Goal: Information Seeking & Learning: Learn about a topic

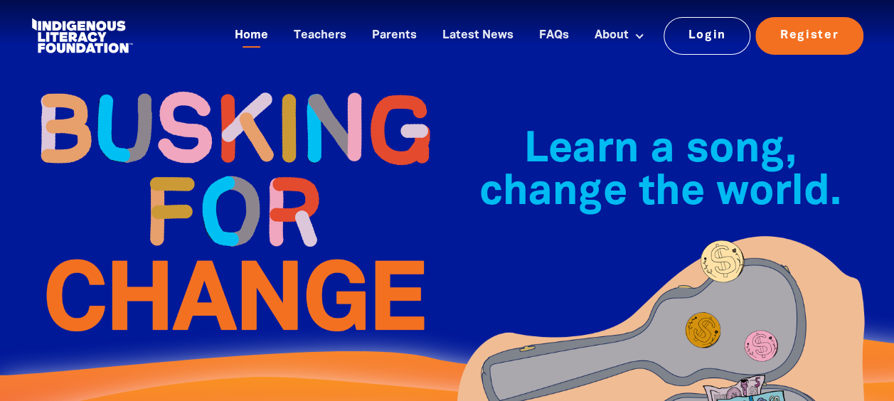
click at [254, 40] on link "Home" at bounding box center [251, 35] width 50 height 23
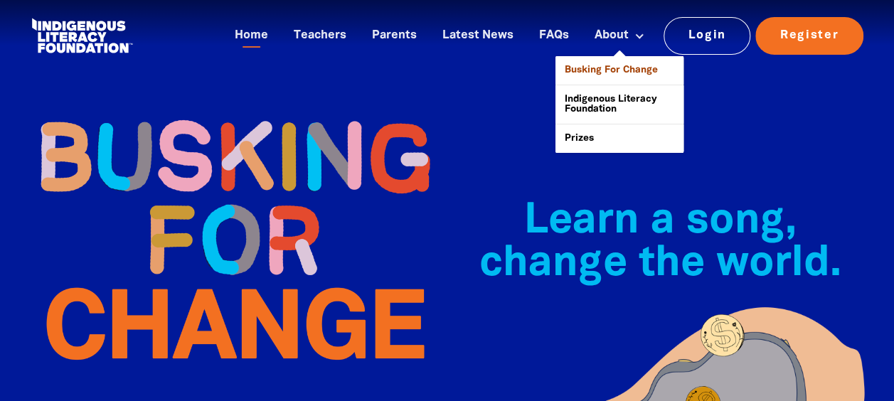
click at [612, 61] on link "Busking For Change" at bounding box center [619, 70] width 128 height 28
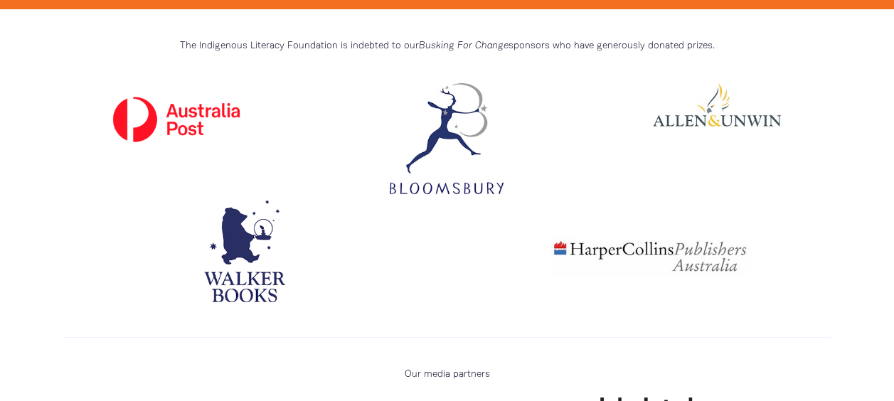
scroll to position [4618, 0]
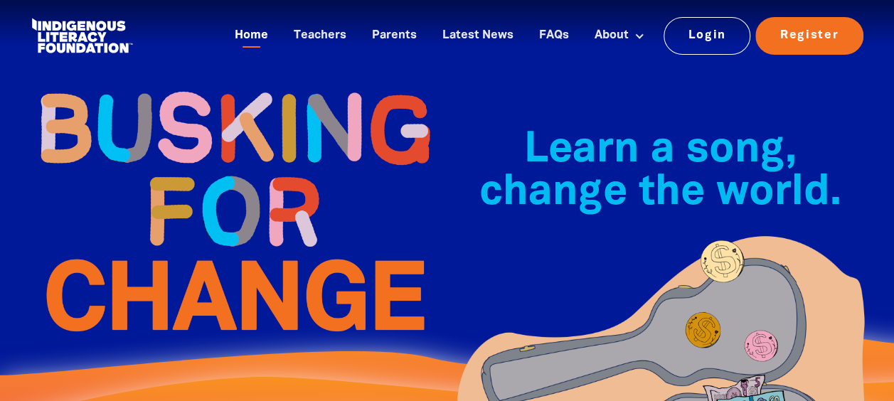
click at [246, 40] on link "Home" at bounding box center [251, 35] width 50 height 23
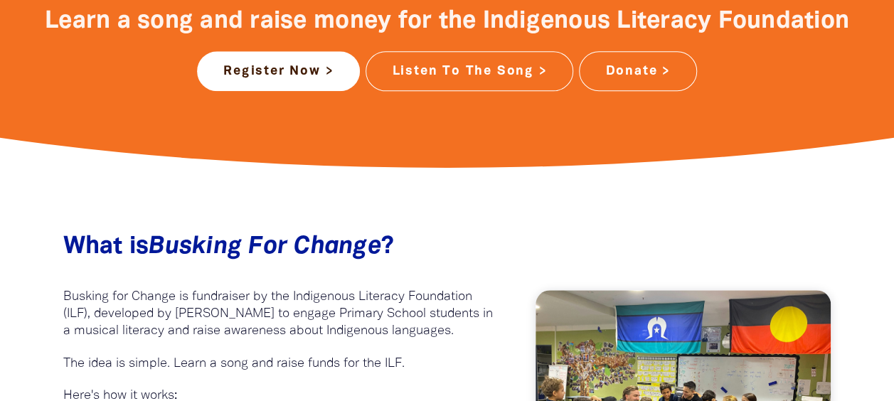
scroll to position [627, 0]
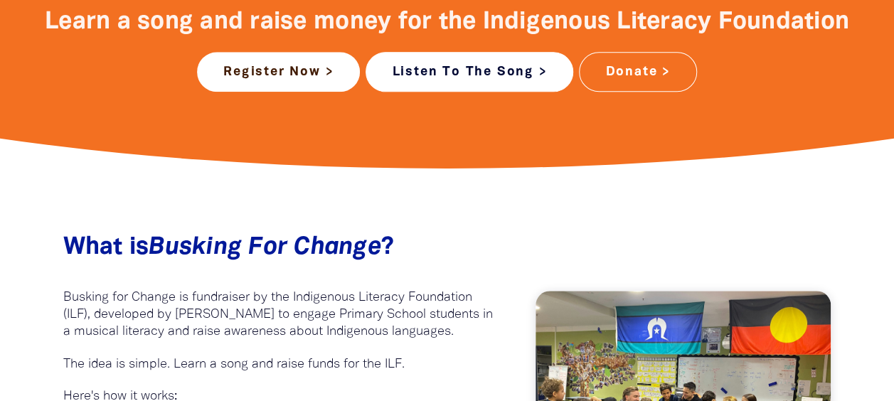
click at [464, 80] on link "Listen To The Song >" at bounding box center [469, 72] width 208 height 40
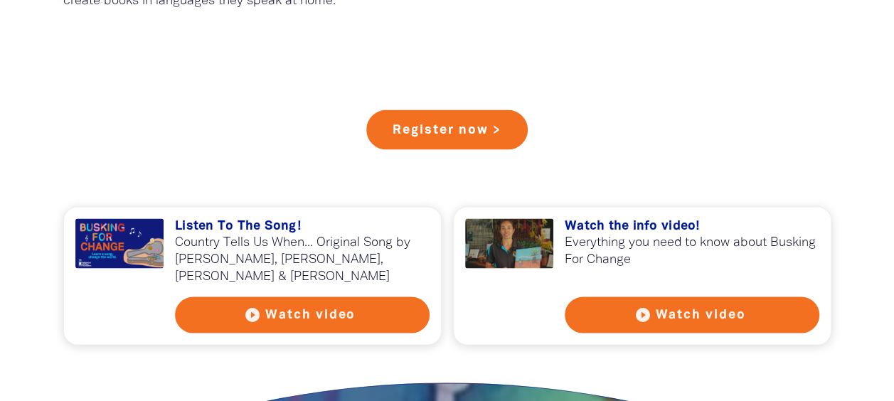
scroll to position [1443, 0]
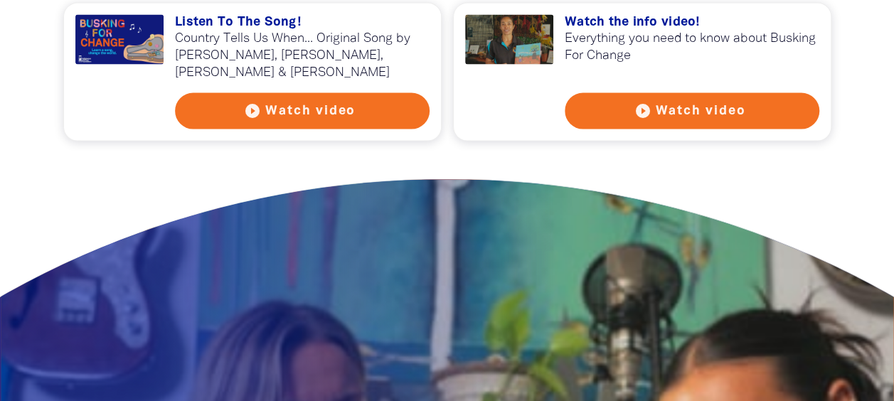
click at [664, 18] on h3 "Watch the info video!" at bounding box center [692, 23] width 255 height 16
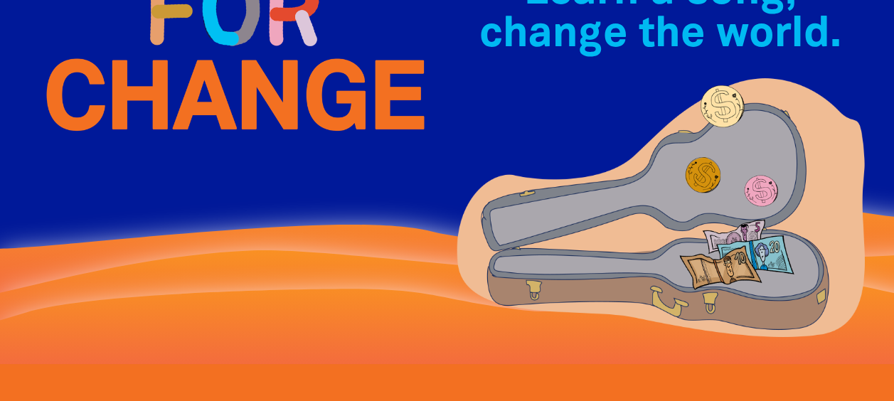
scroll to position [0, 0]
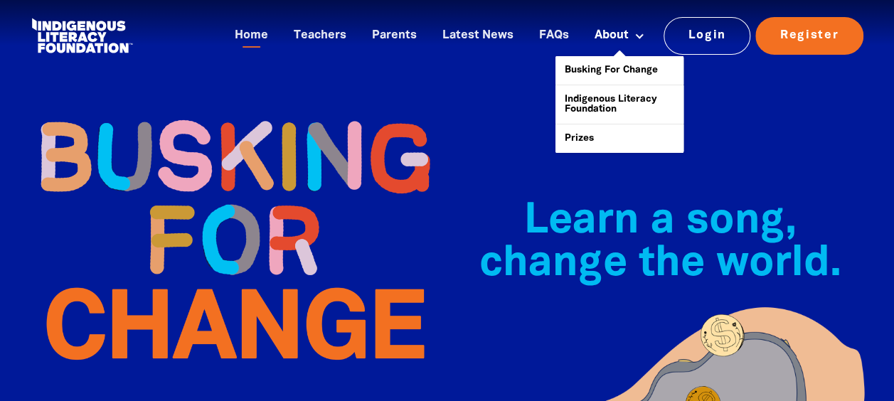
click at [632, 34] on button at bounding box center [639, 36] width 26 height 16
